Goal: Task Accomplishment & Management: Manage account settings

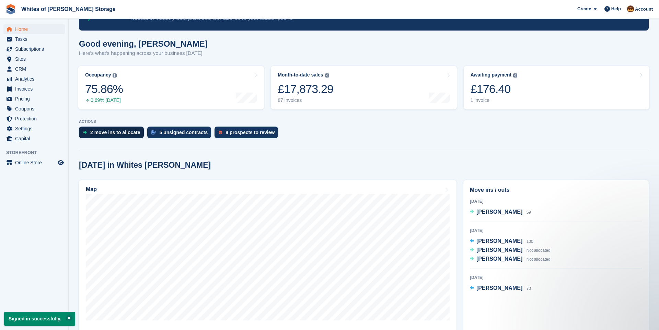
click at [124, 133] on div "2 move ins to allocate" at bounding box center [115, 132] width 50 height 5
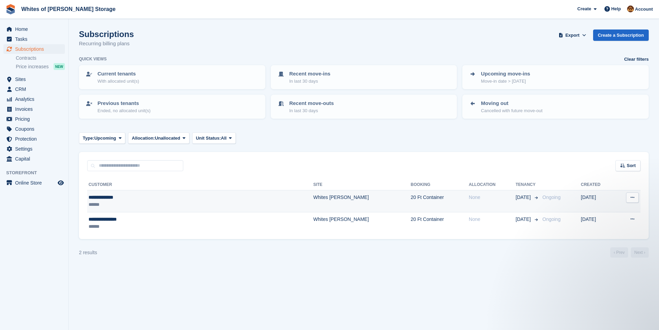
click at [314, 200] on td "Whites [PERSON_NAME]" at bounding box center [363, 202] width 98 height 22
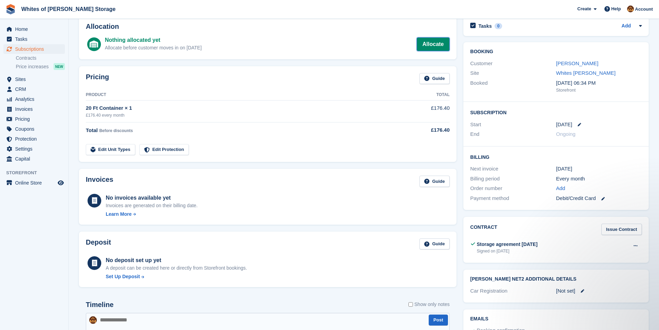
click at [432, 44] on link "Allocate" at bounding box center [433, 44] width 33 height 14
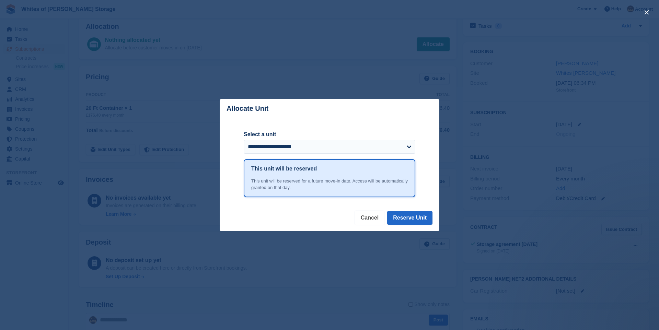
click at [372, 218] on button "Cancel" at bounding box center [370, 218] width 30 height 14
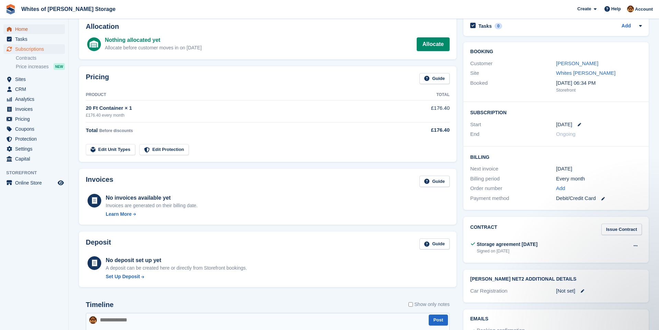
click at [21, 27] on span "Home" at bounding box center [35, 29] width 41 height 10
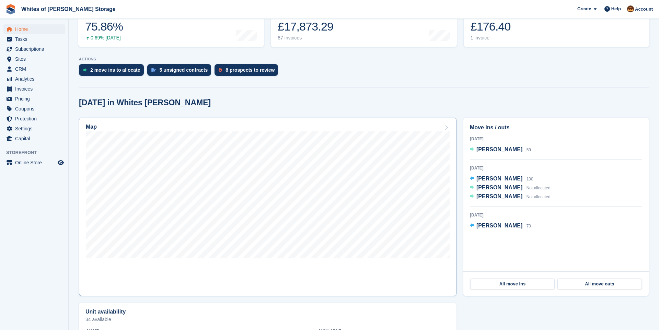
scroll to position [109, 0]
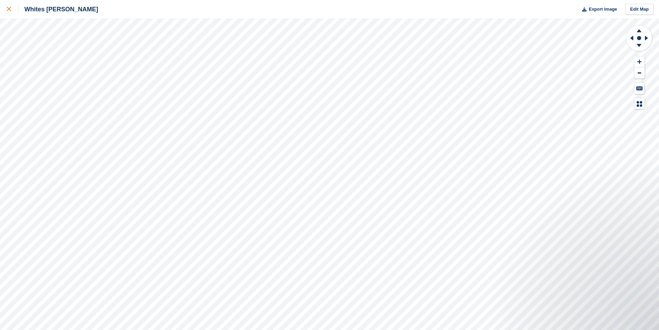
click at [11, 9] on div at bounding box center [12, 9] width 11 height 8
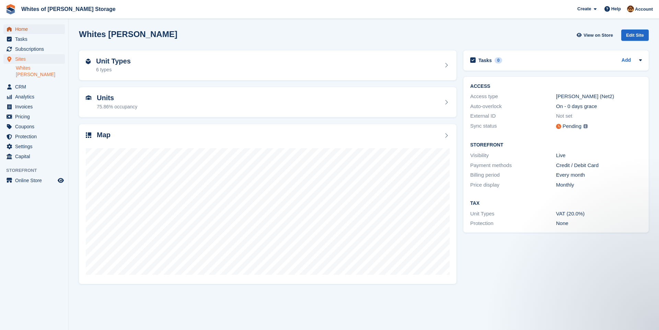
click at [27, 30] on span "Home" at bounding box center [35, 29] width 41 height 10
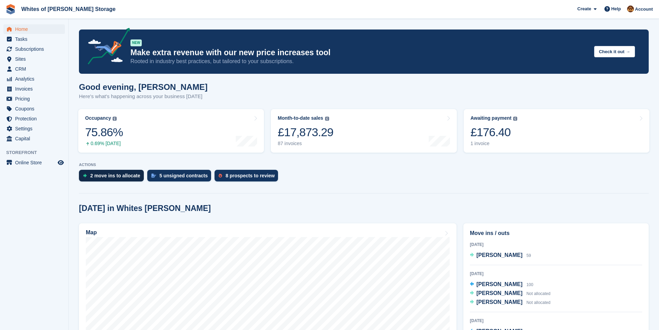
click at [109, 180] on div "2 move ins to allocate" at bounding box center [111, 176] width 65 height 12
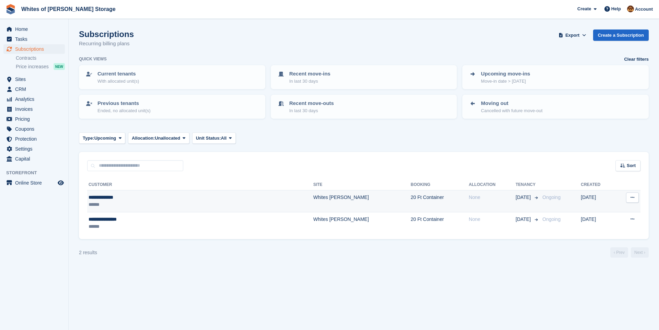
click at [314, 200] on td "Whites [PERSON_NAME]" at bounding box center [363, 202] width 98 height 22
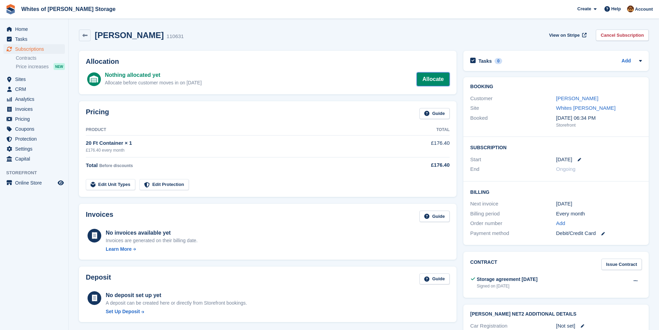
click at [436, 82] on link "Allocate" at bounding box center [433, 79] width 33 height 14
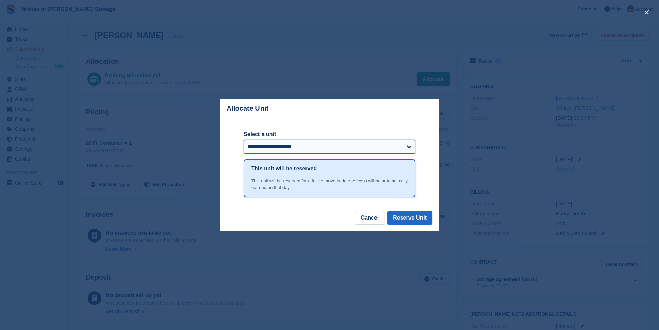
click at [288, 144] on select "**********" at bounding box center [330, 147] width 172 height 14
select select "******"
click at [244, 140] on select "**********" at bounding box center [330, 147] width 172 height 14
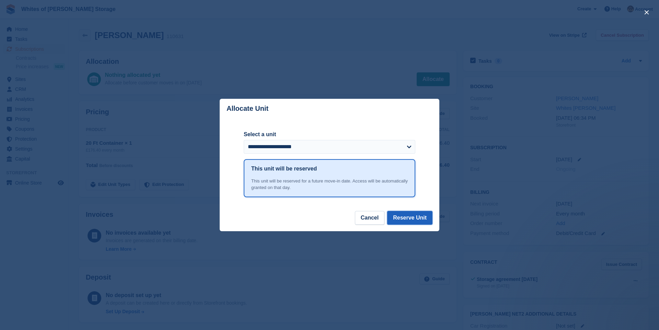
click at [419, 221] on button "Reserve Unit" at bounding box center [409, 218] width 45 height 14
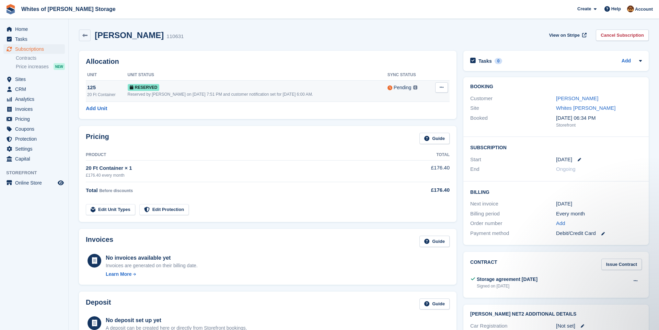
click at [441, 87] on icon at bounding box center [442, 87] width 4 height 4
click at [422, 102] on p "Grant Early Access" at bounding box center [415, 101] width 60 height 9
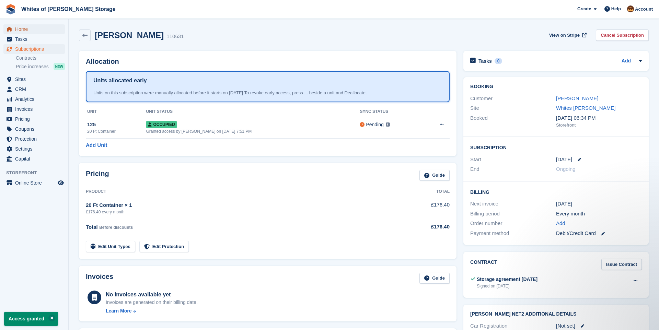
click at [24, 29] on span "Home" at bounding box center [35, 29] width 41 height 10
